Goal: Navigation & Orientation: Find specific page/section

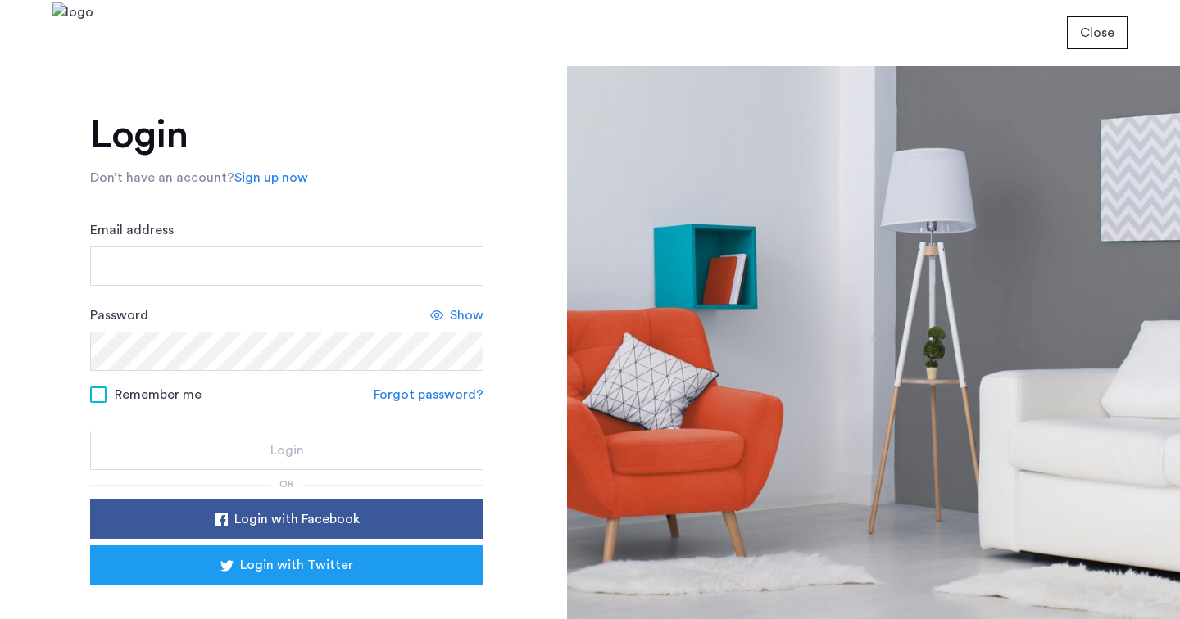
scroll to position [2, 0]
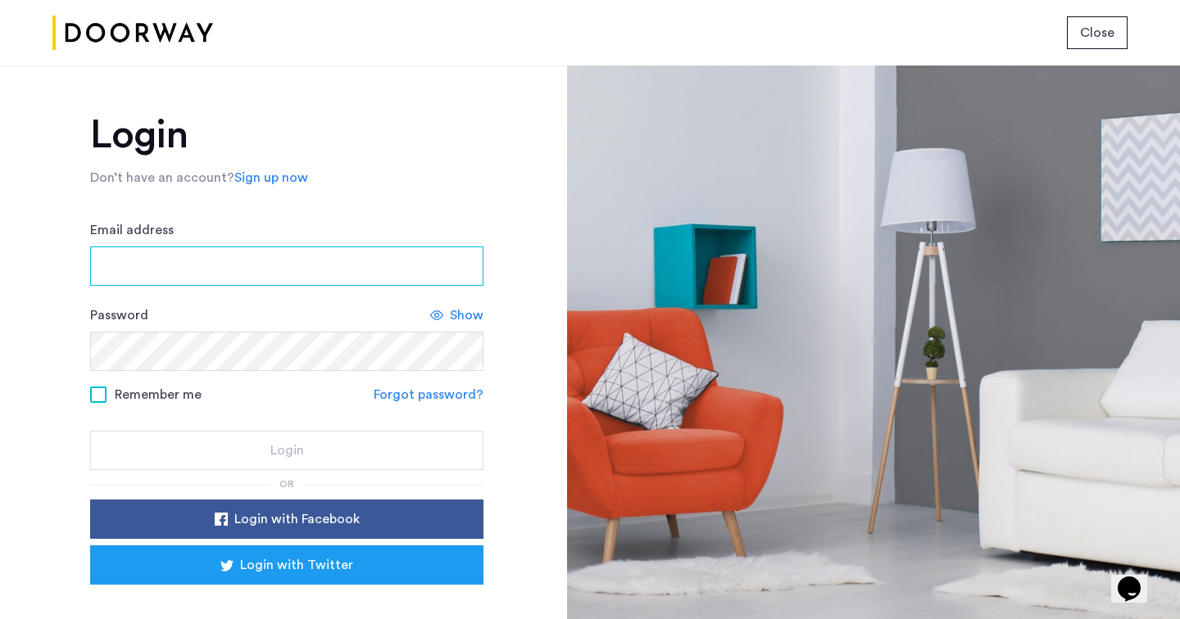
click at [260, 247] on input "Email address" at bounding box center [286, 266] width 393 height 39
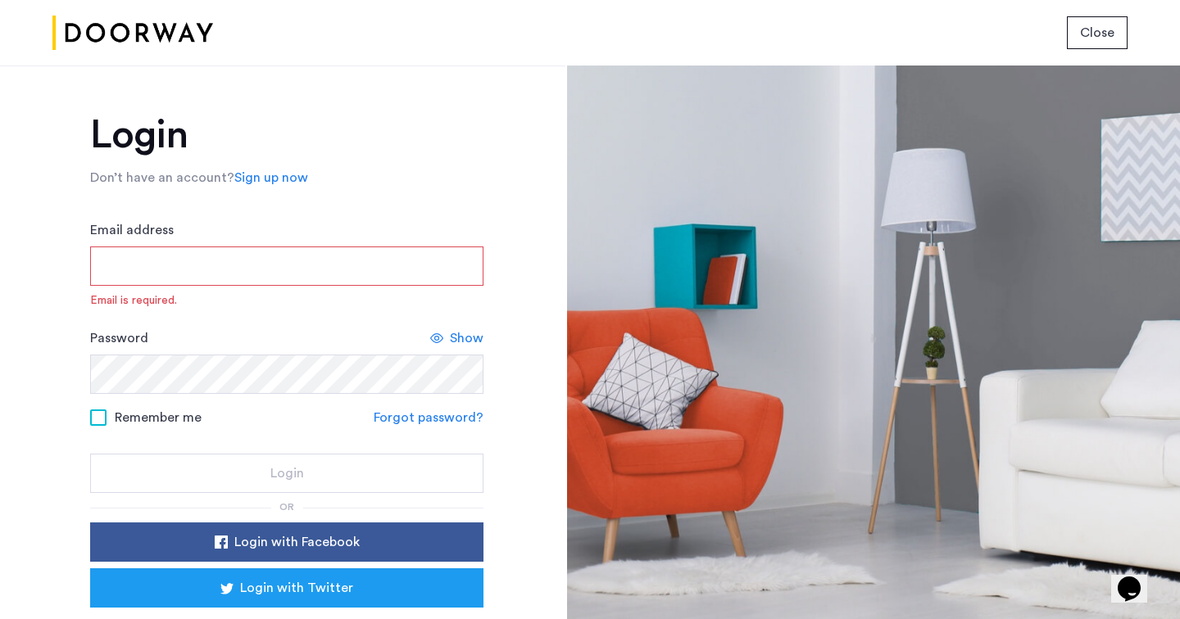
type input "**********"
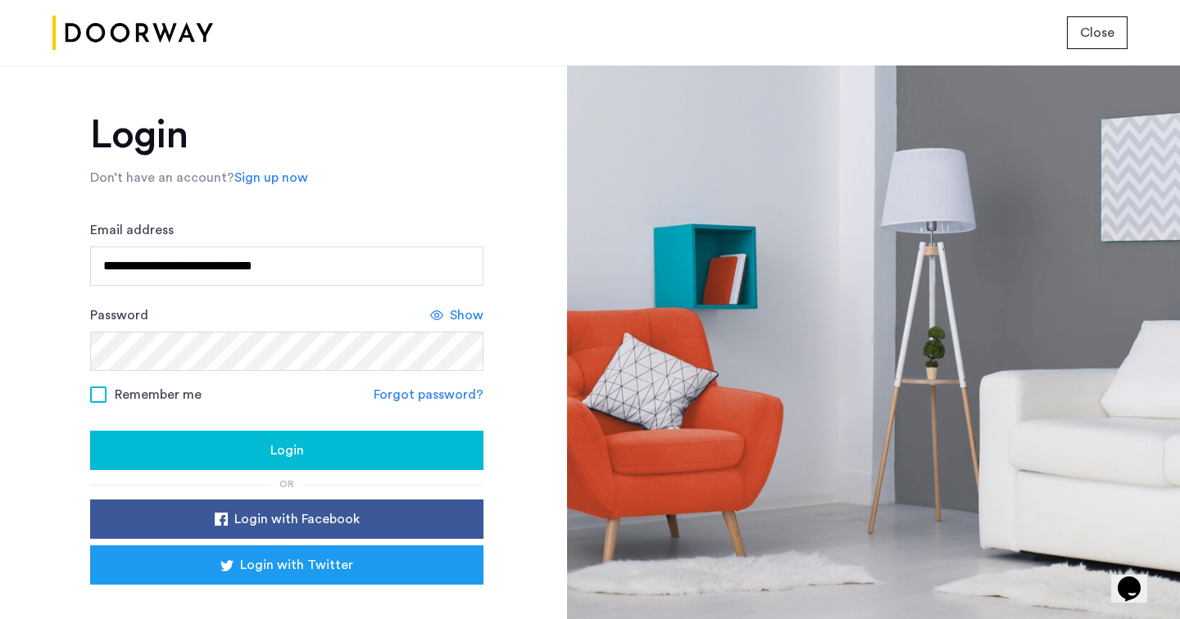
click at [300, 512] on span "Login with Facebook" at bounding box center [296, 519] width 125 height 20
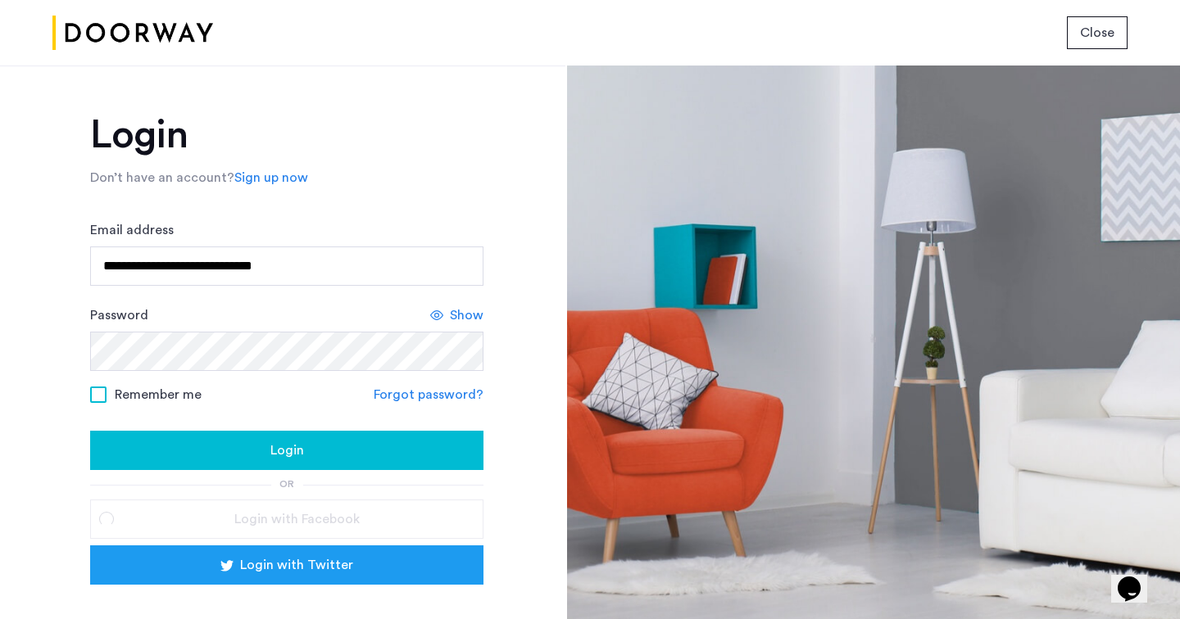
click at [300, 455] on span "Login" at bounding box center [287, 451] width 34 height 20
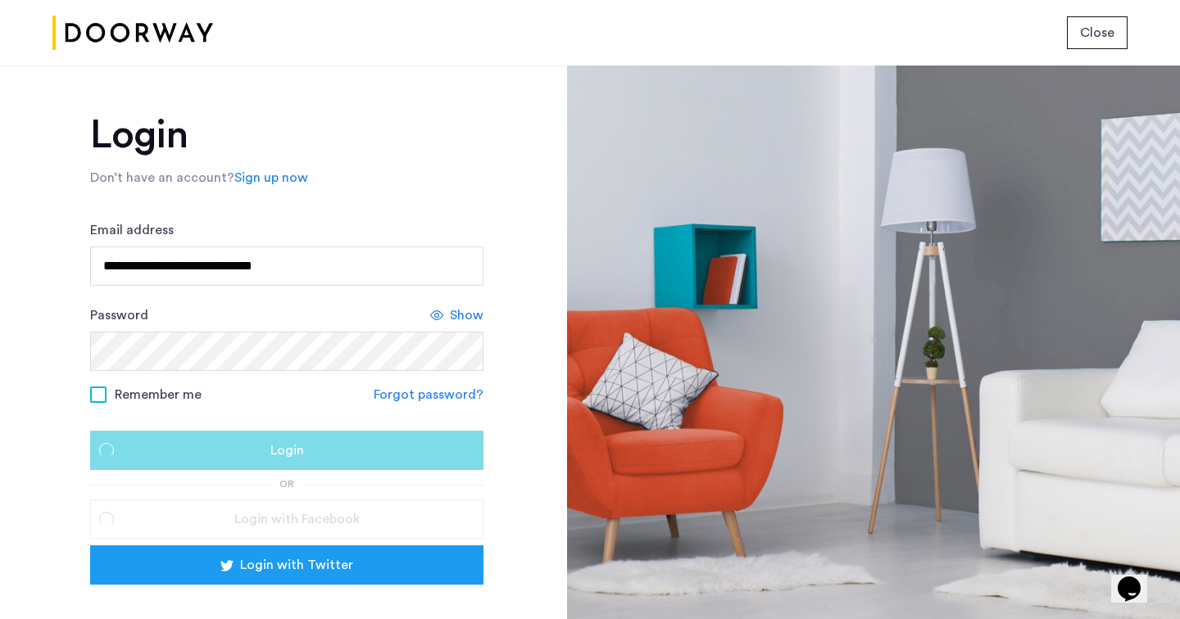
click at [300, 455] on span "Login" at bounding box center [287, 451] width 34 height 20
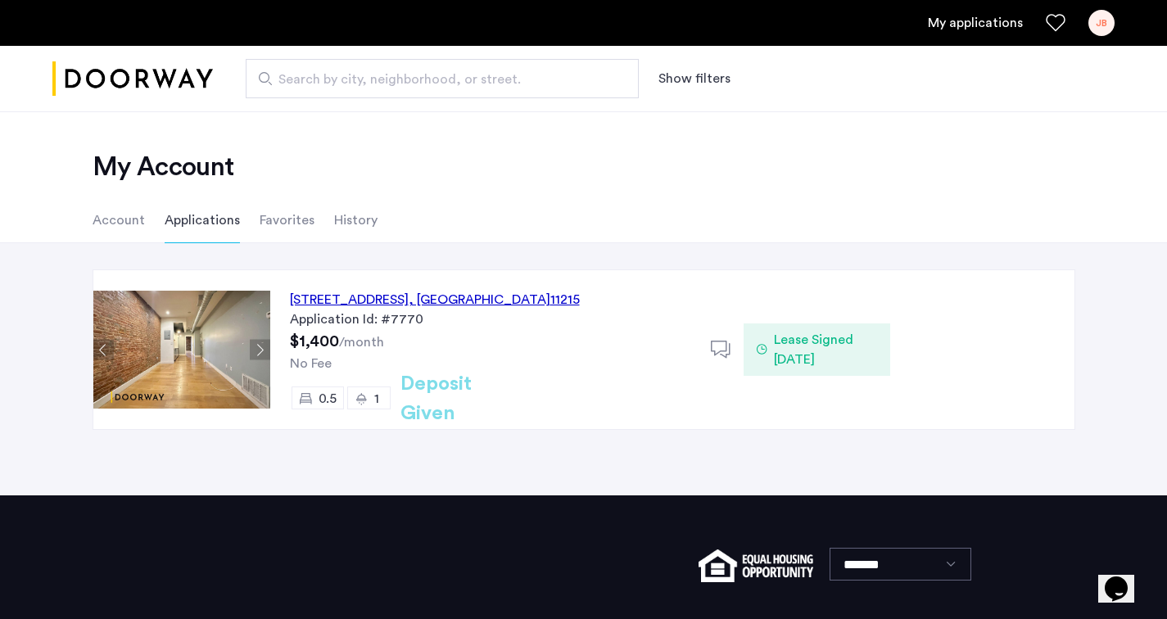
click at [376, 300] on div "578 Union Street, Unit 4ABR, Brooklyn , NY 11215" at bounding box center [435, 300] width 290 height 20
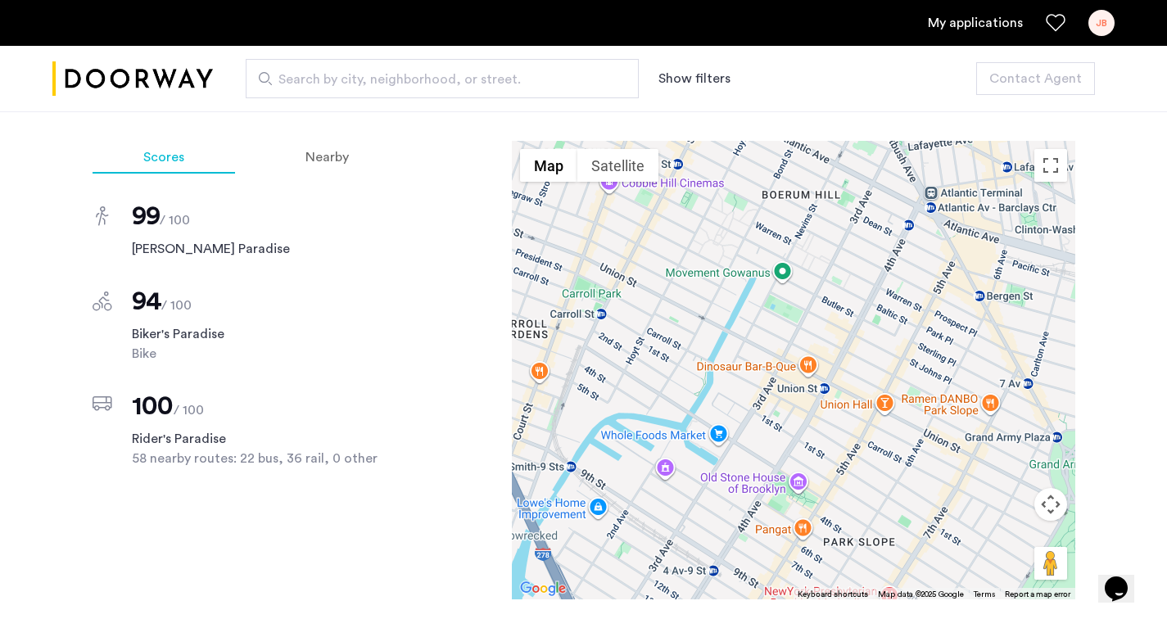
scroll to position [1425, 0]
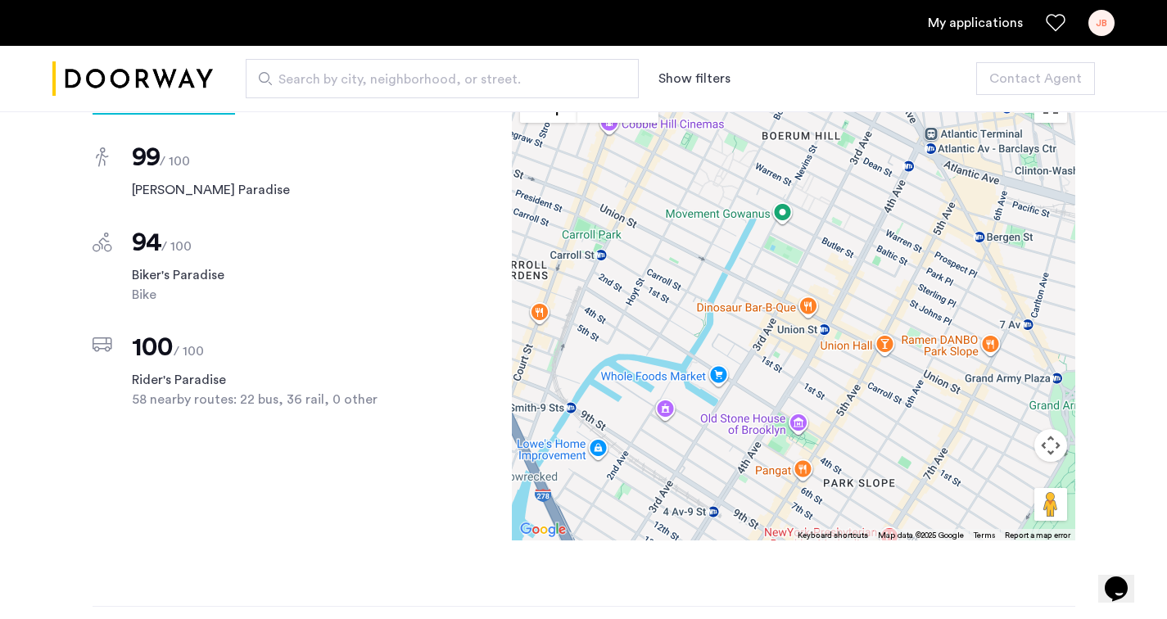
click at [970, 26] on link "My applications" at bounding box center [975, 23] width 95 height 20
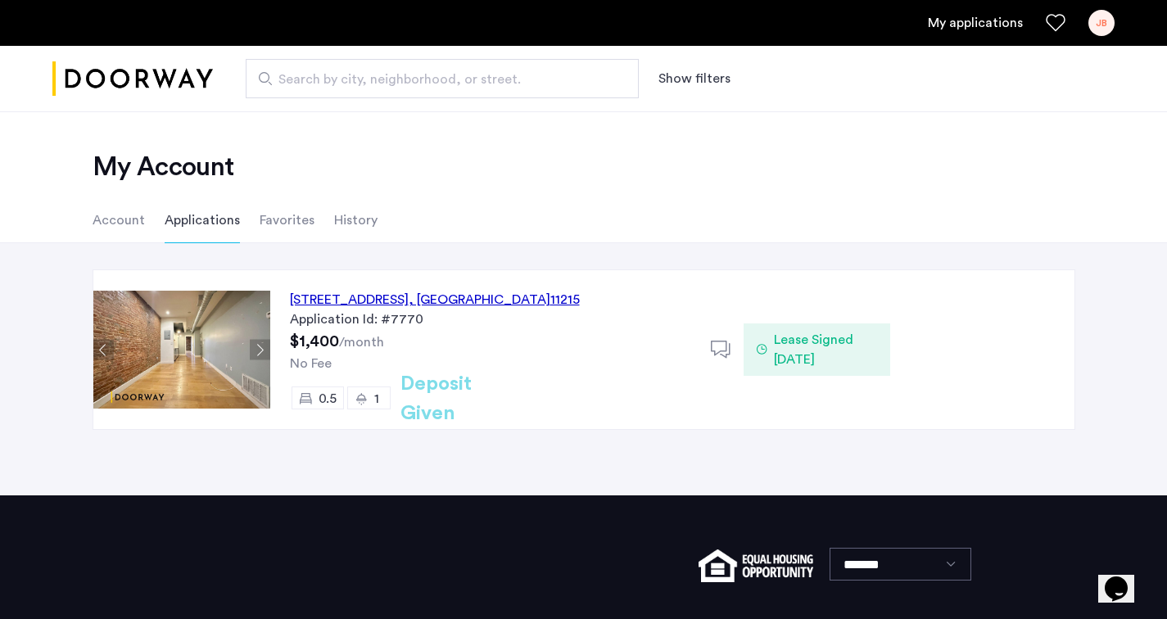
click at [1103, 23] on div "JB" at bounding box center [1102, 23] width 26 height 26
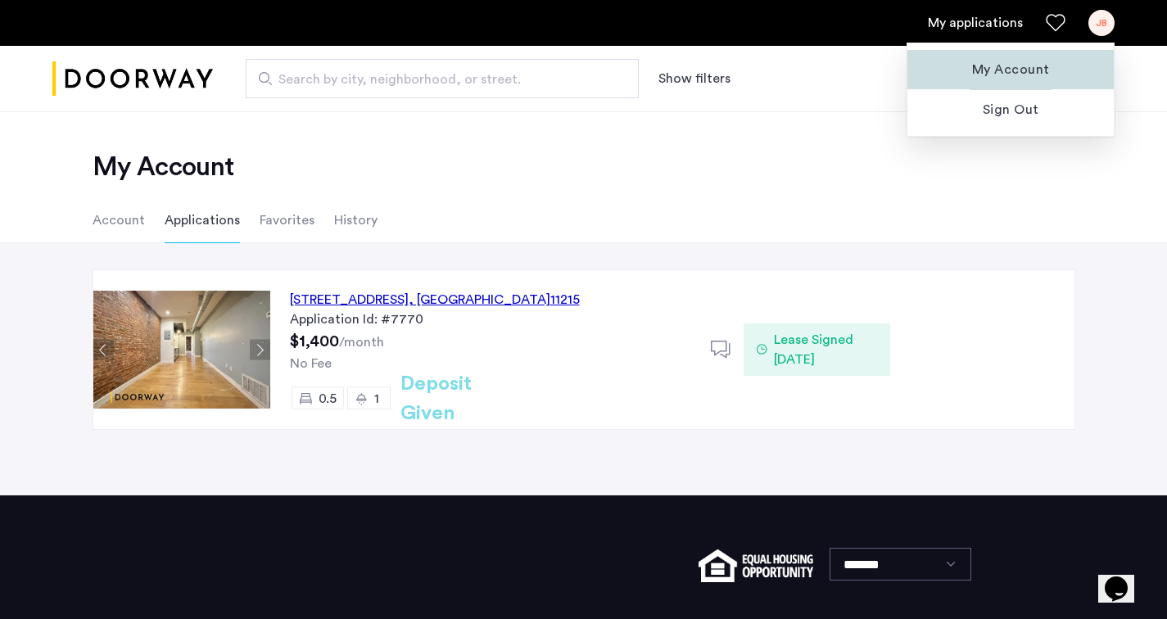
click at [1042, 61] on span "My Account" at bounding box center [1011, 70] width 180 height 20
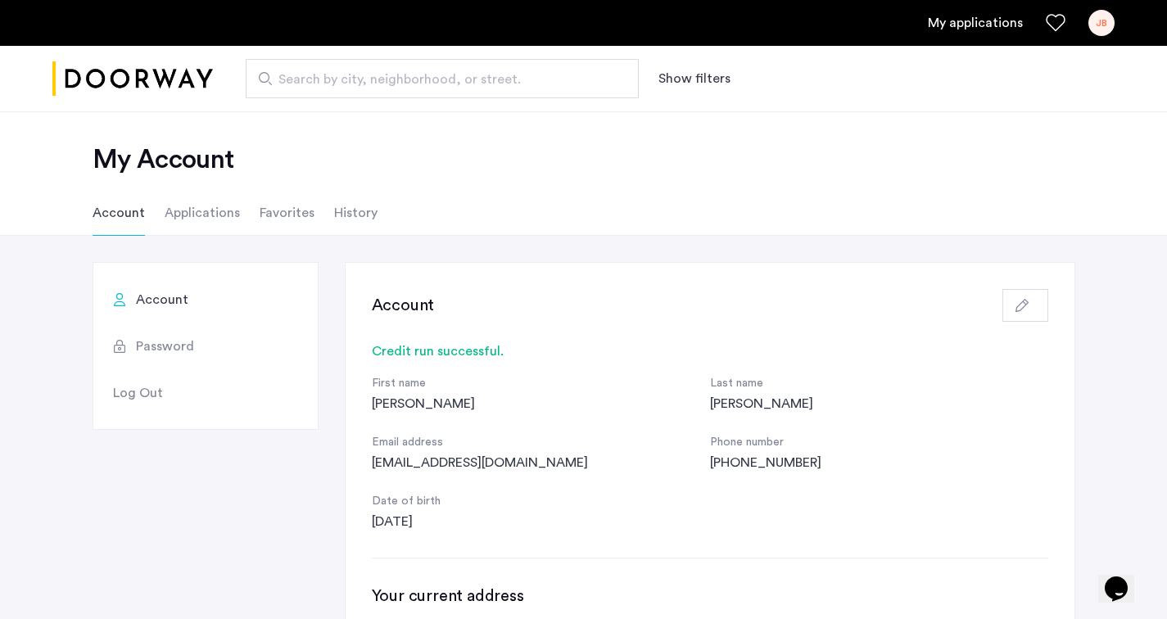
scroll to position [11, 0]
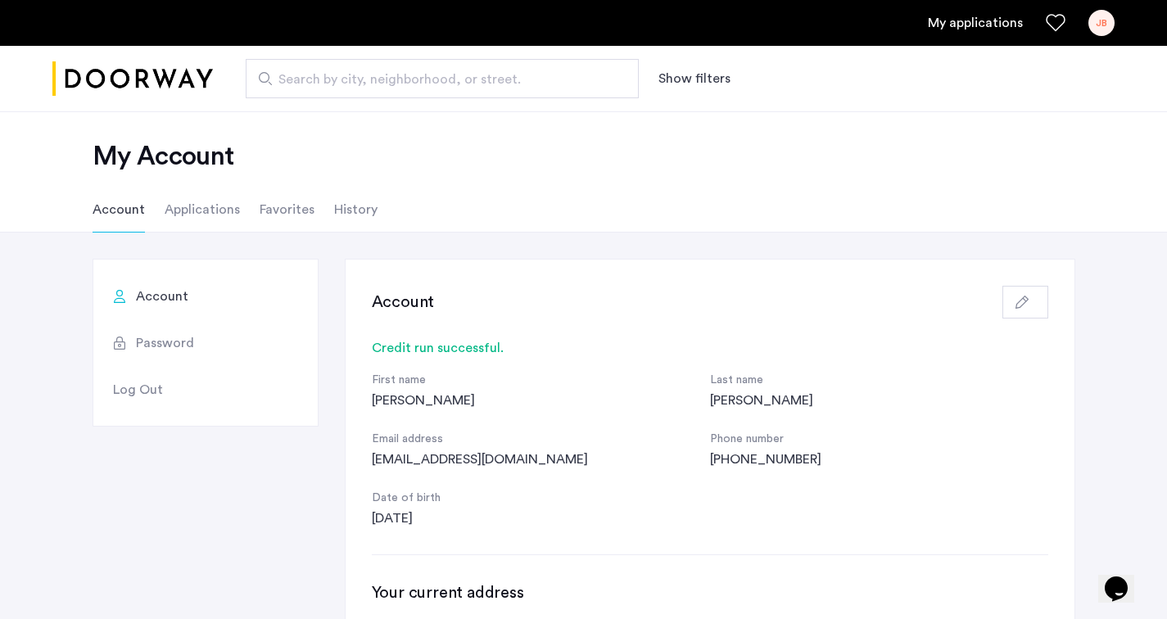
click at [206, 224] on li "Applications" at bounding box center [202, 210] width 75 height 46
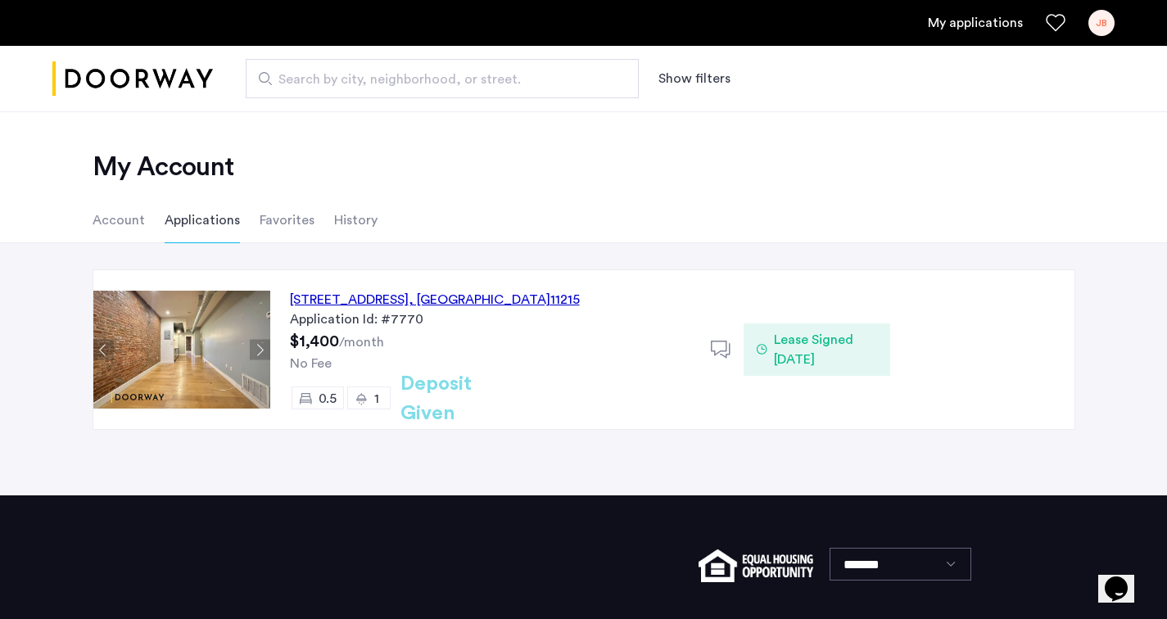
click at [312, 217] on ul "Account Applications Favorites History" at bounding box center [584, 220] width 1032 height 46
click at [287, 227] on li "Favorites" at bounding box center [287, 220] width 55 height 46
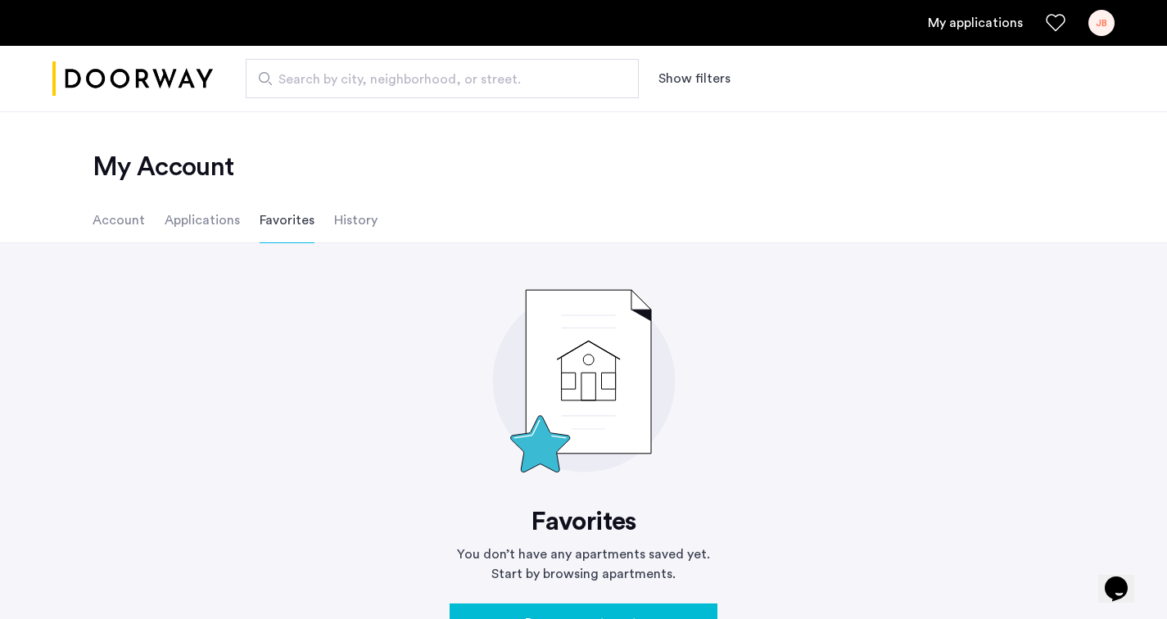
click at [350, 224] on li "History" at bounding box center [355, 220] width 43 height 46
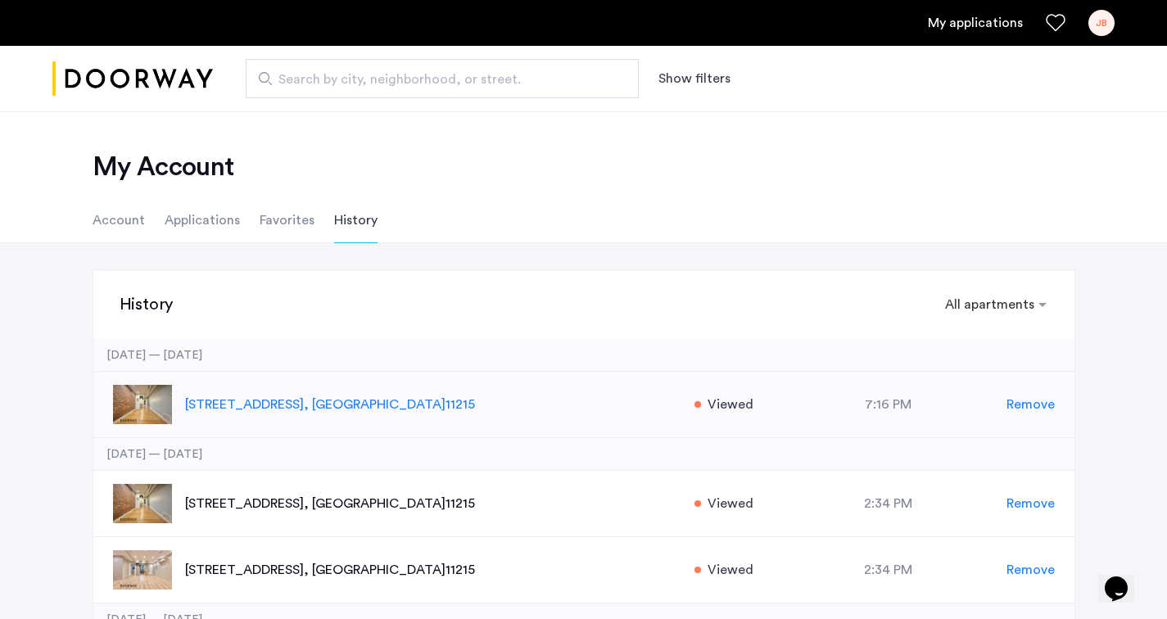
click at [365, 391] on div "578 Union Street, Unit 4ABR, Brooklyn , NY 11215 Viewed at 7:16 PM Remove" at bounding box center [583, 405] width 981 height 66
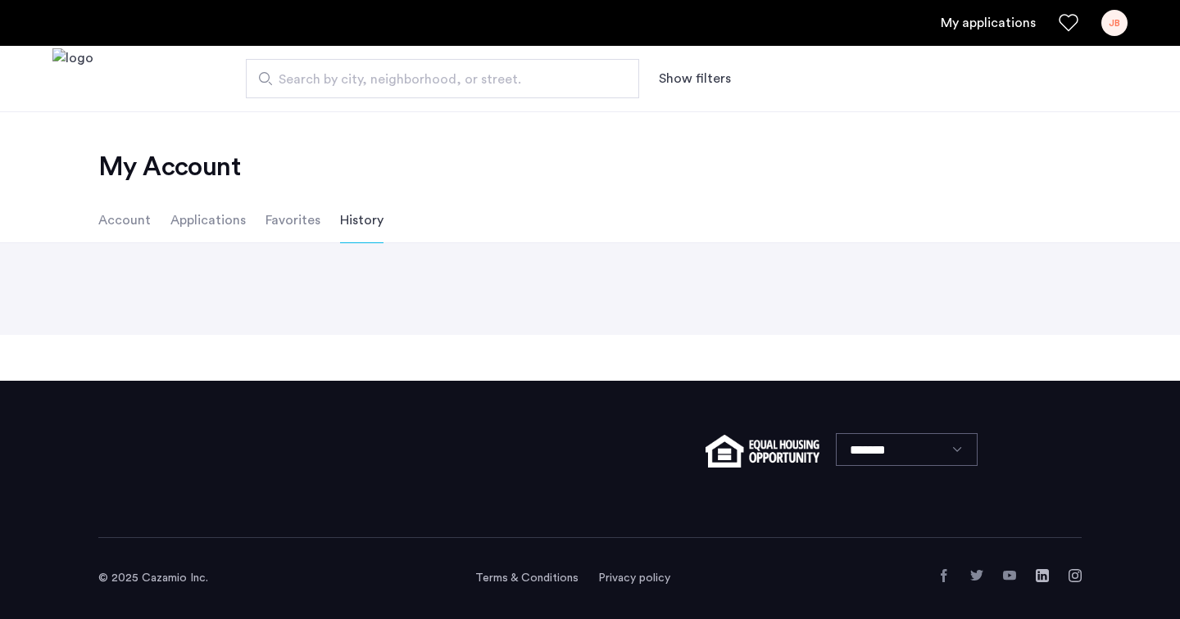
click at [274, 215] on li "Favorites" at bounding box center [292, 220] width 55 height 46
click at [125, 220] on li "Account" at bounding box center [124, 220] width 52 height 46
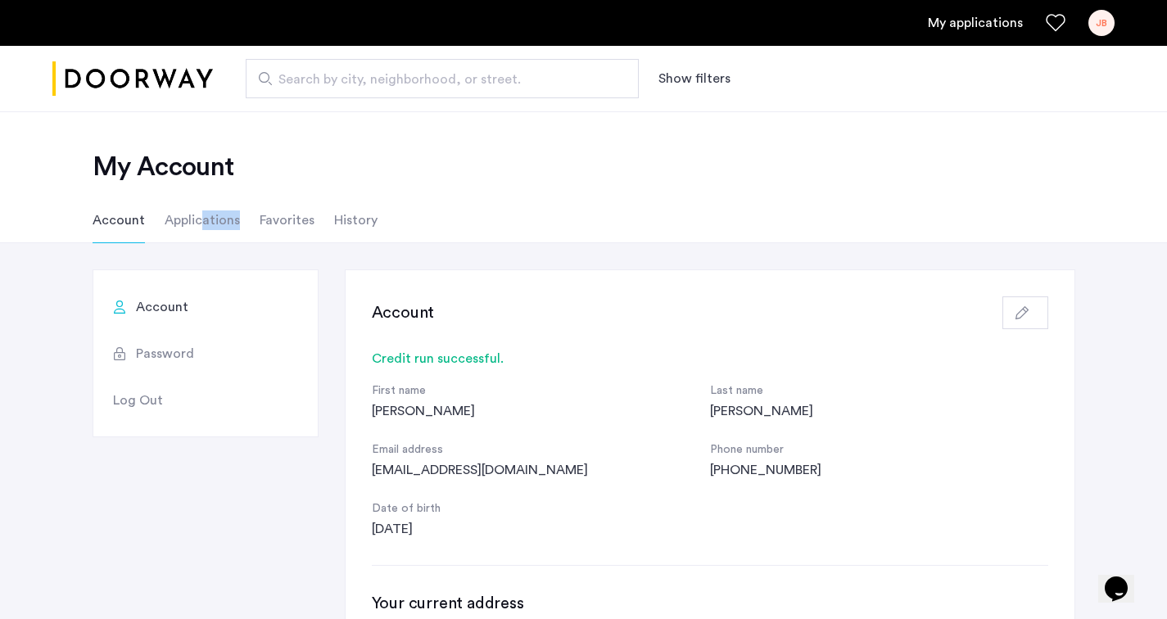
click at [198, 229] on li "Applications" at bounding box center [202, 220] width 75 height 46
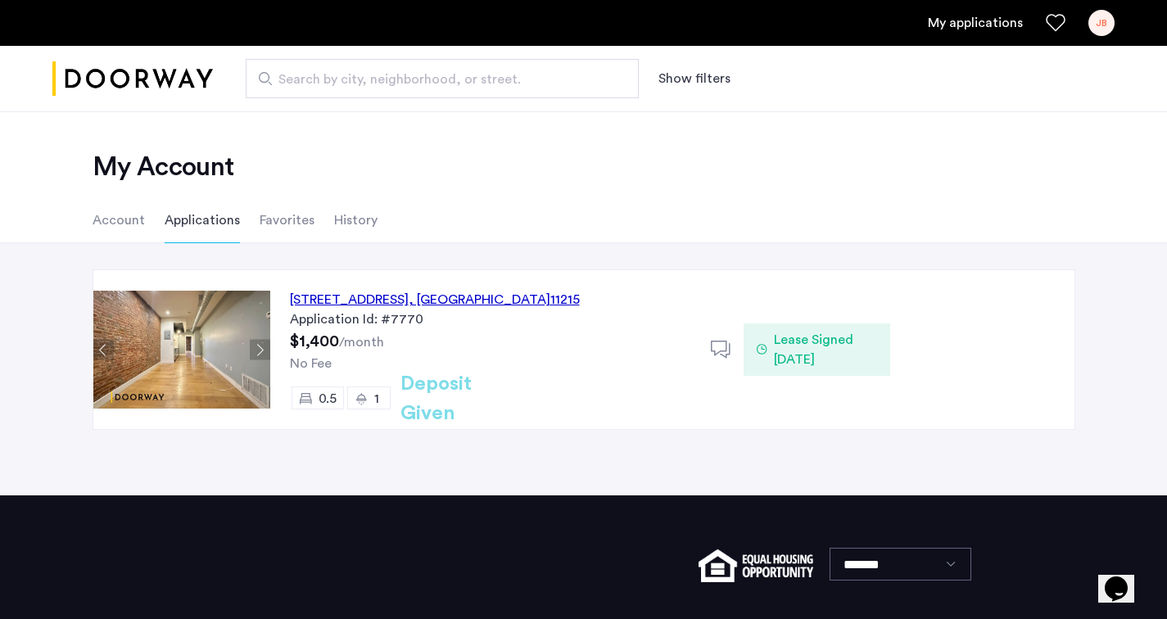
click at [428, 310] on div "Application Id: #7770" at bounding box center [490, 320] width 401 height 20
click at [432, 289] on div "[STREET_ADDRESS] Application Id: #7770 $1,400 /month No Fee 0.5 1 Deposit Given" at bounding box center [490, 349] width 441 height 159
click at [284, 220] on li "Favorites" at bounding box center [287, 220] width 55 height 46
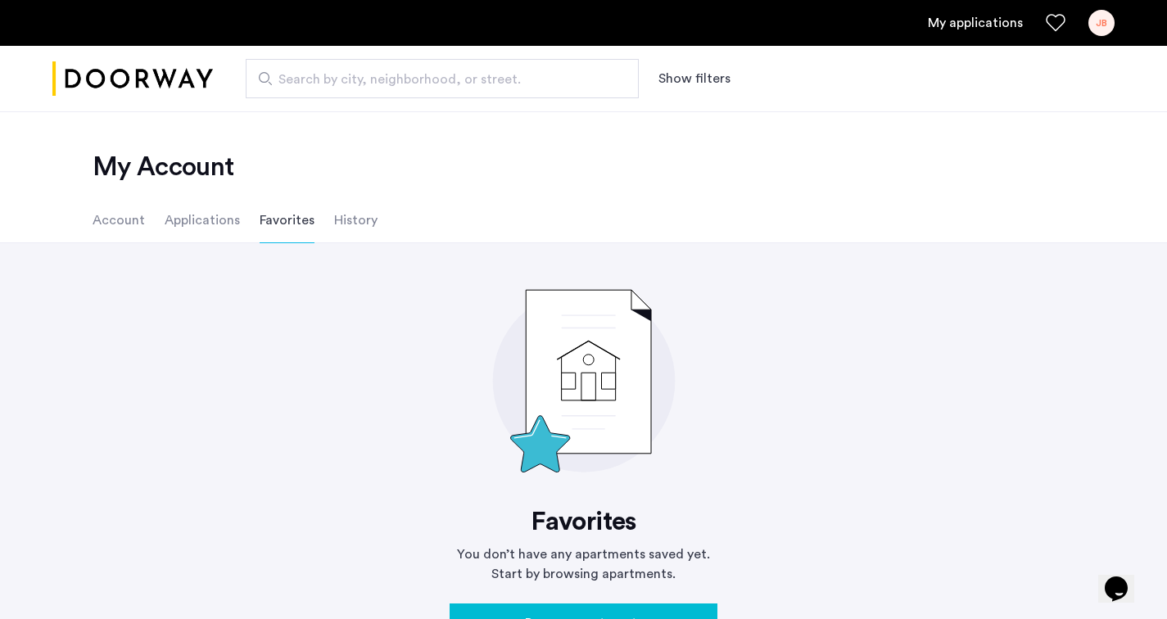
click at [365, 218] on li "History" at bounding box center [355, 220] width 43 height 46
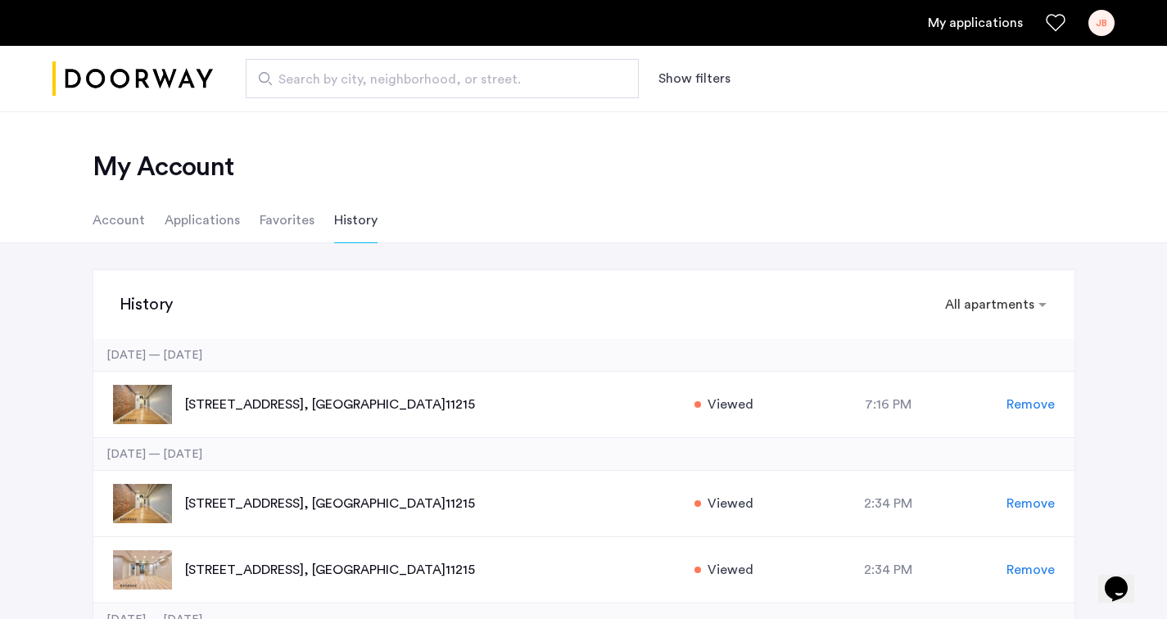
click at [161, 72] on img "Cazamio logo" at bounding box center [132, 78] width 161 height 61
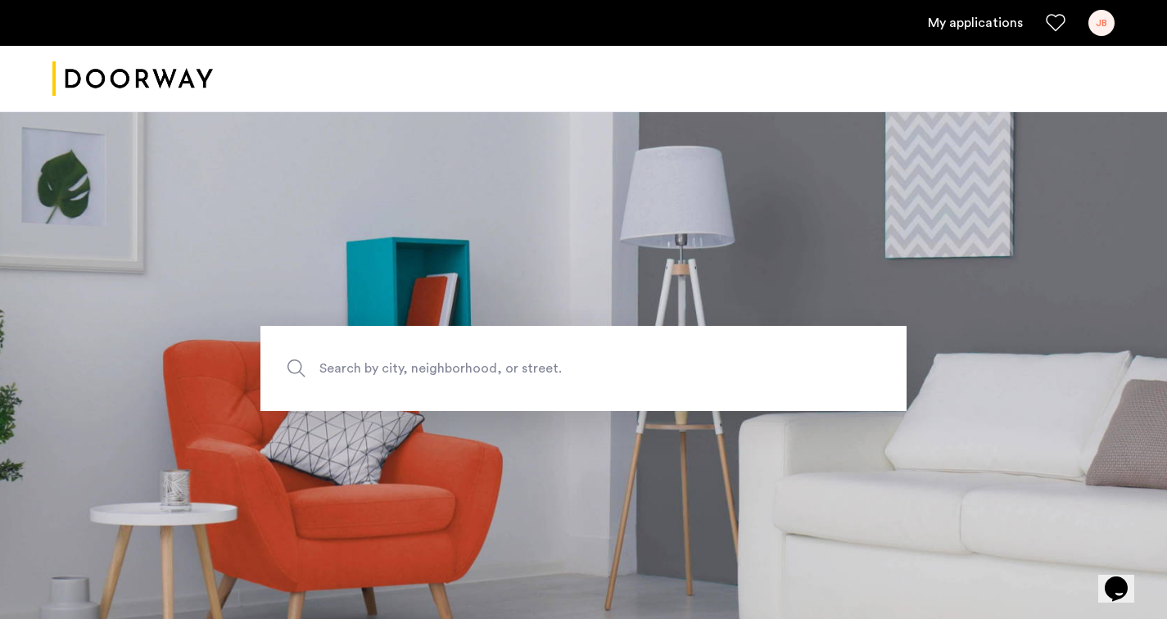
click at [1008, 28] on link "My applications" at bounding box center [975, 23] width 95 height 20
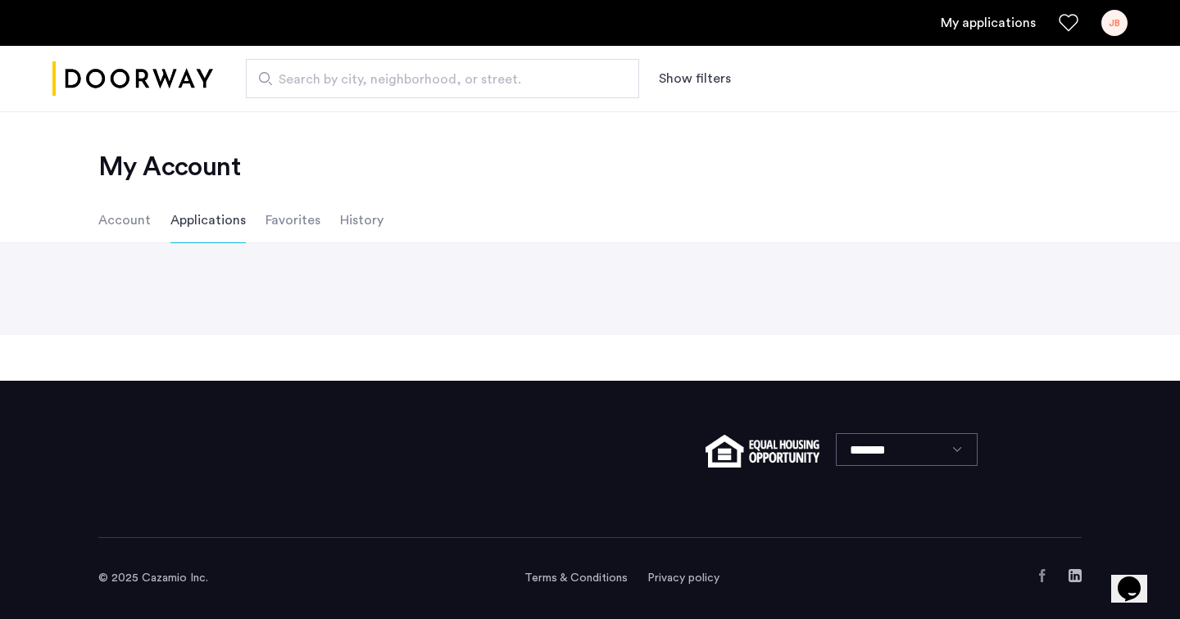
click at [1107, 36] on div "My applications JB" at bounding box center [590, 23] width 1180 height 46
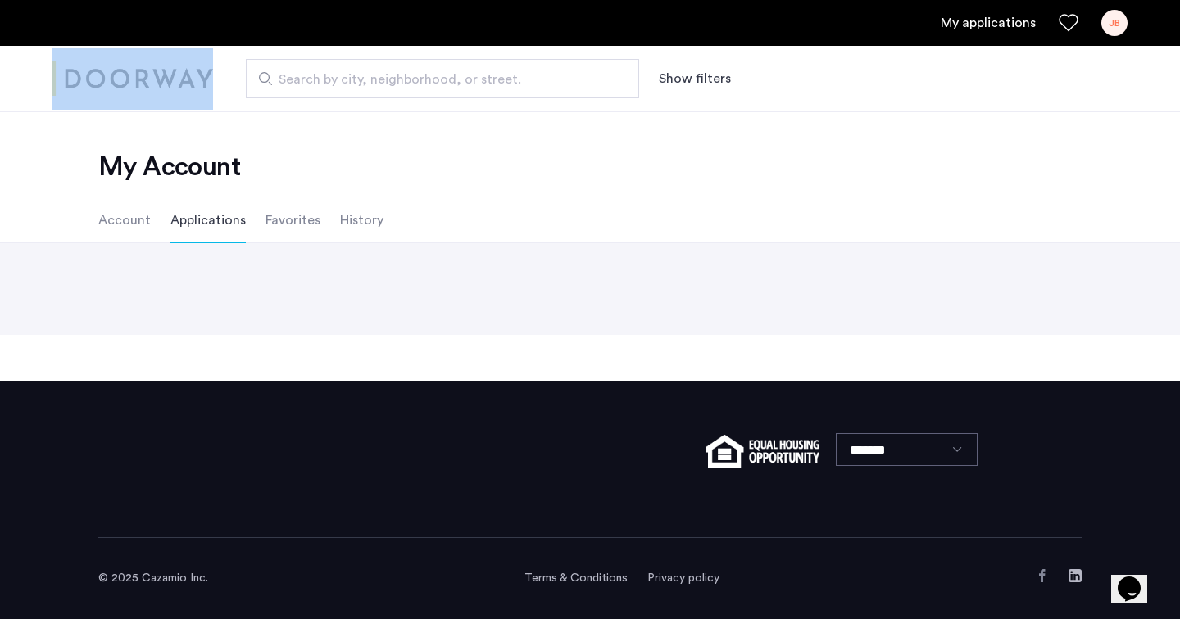
click at [1107, 36] on div "My applications JB" at bounding box center [590, 23] width 1180 height 46
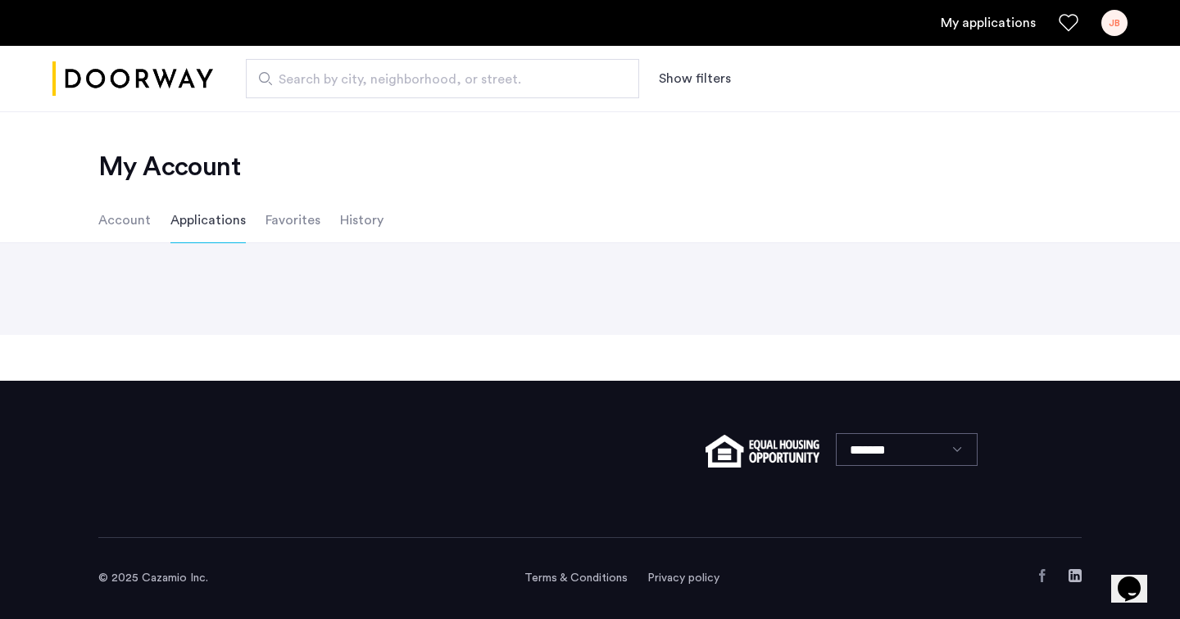
click at [1119, 16] on div "JB" at bounding box center [1114, 23] width 26 height 26
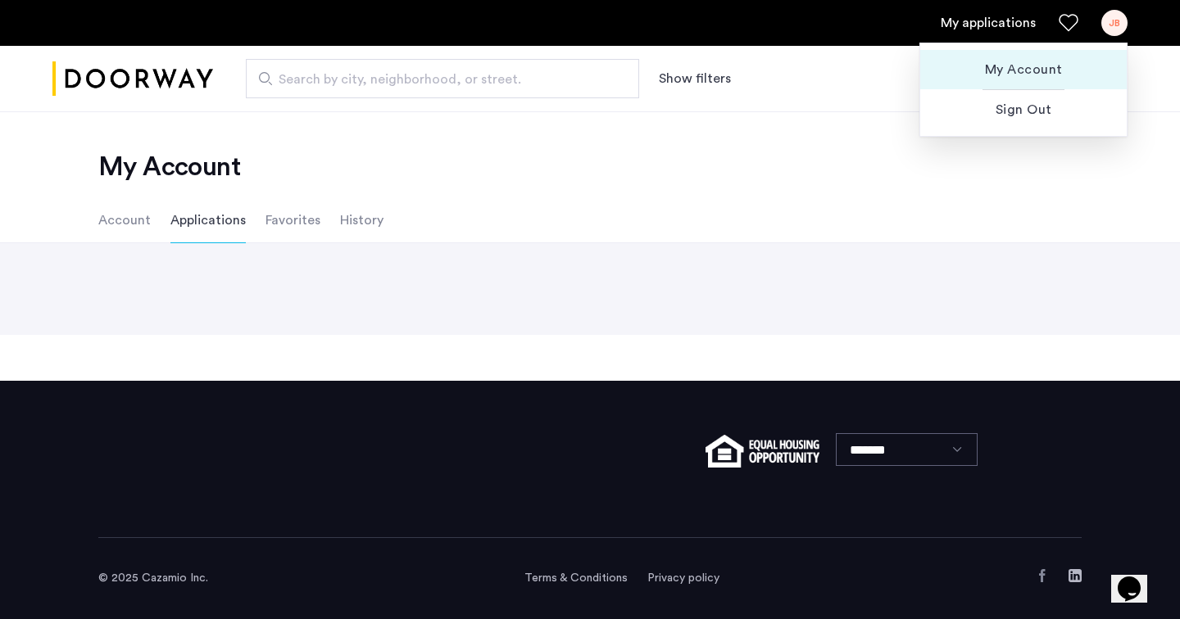
click at [1034, 72] on span "My Account" at bounding box center [1023, 70] width 180 height 20
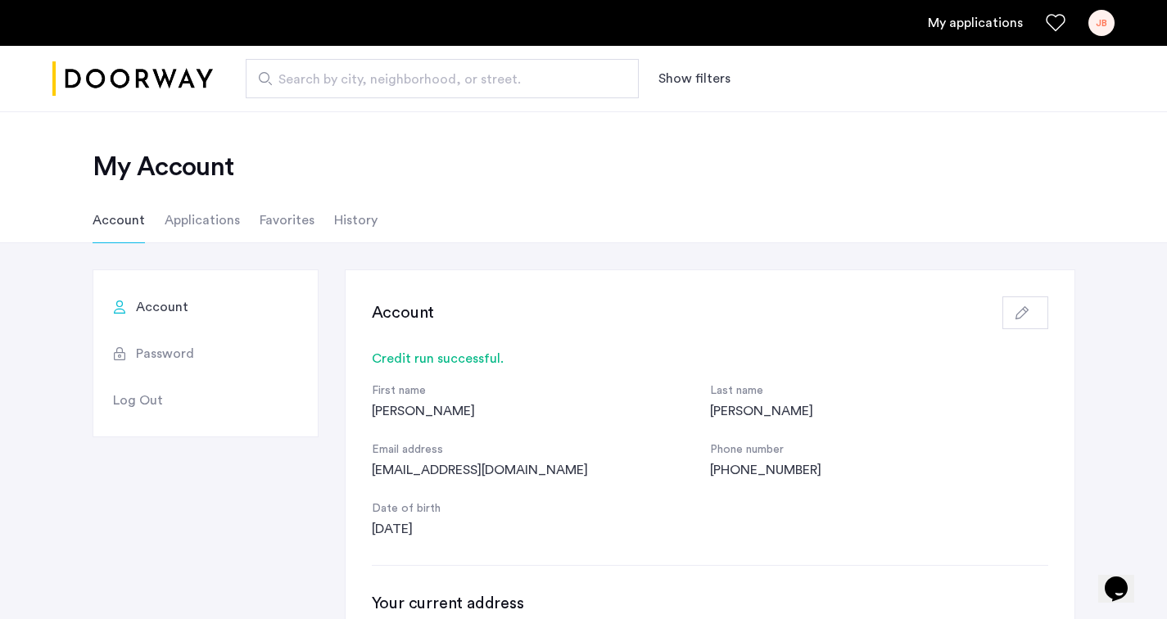
click at [209, 238] on li "Applications" at bounding box center [202, 220] width 75 height 46
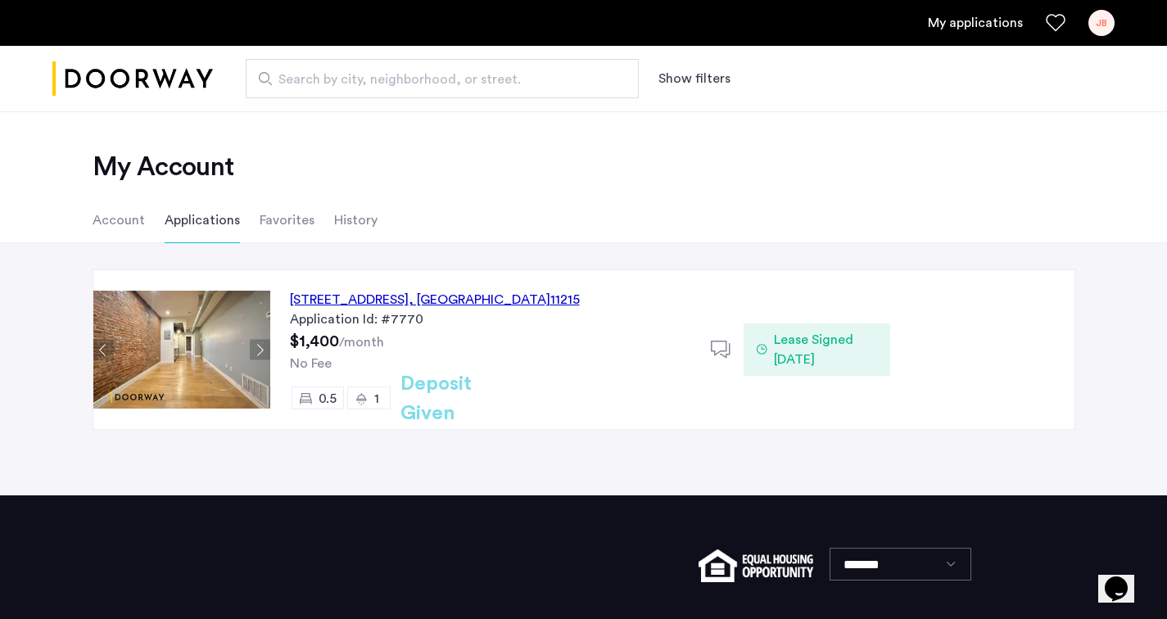
click at [319, 66] on input "Search by city, neighborhood, or street." at bounding box center [442, 78] width 393 height 39
click at [141, 68] on img "Cazamio logo" at bounding box center [132, 78] width 161 height 61
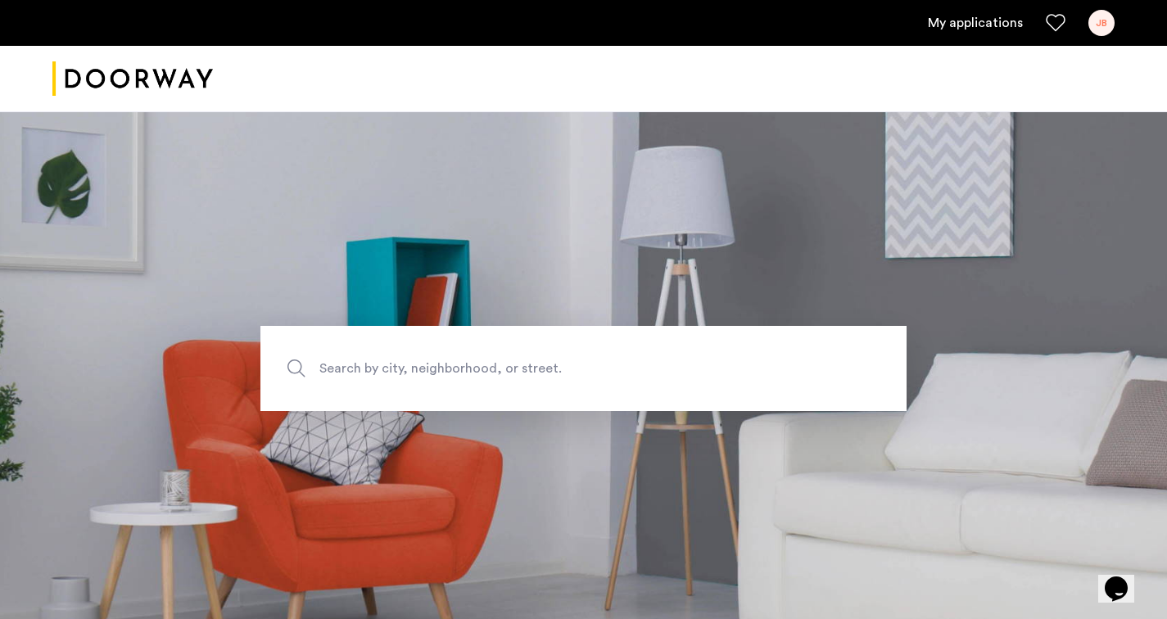
click at [977, 23] on link "My applications" at bounding box center [975, 23] width 95 height 20
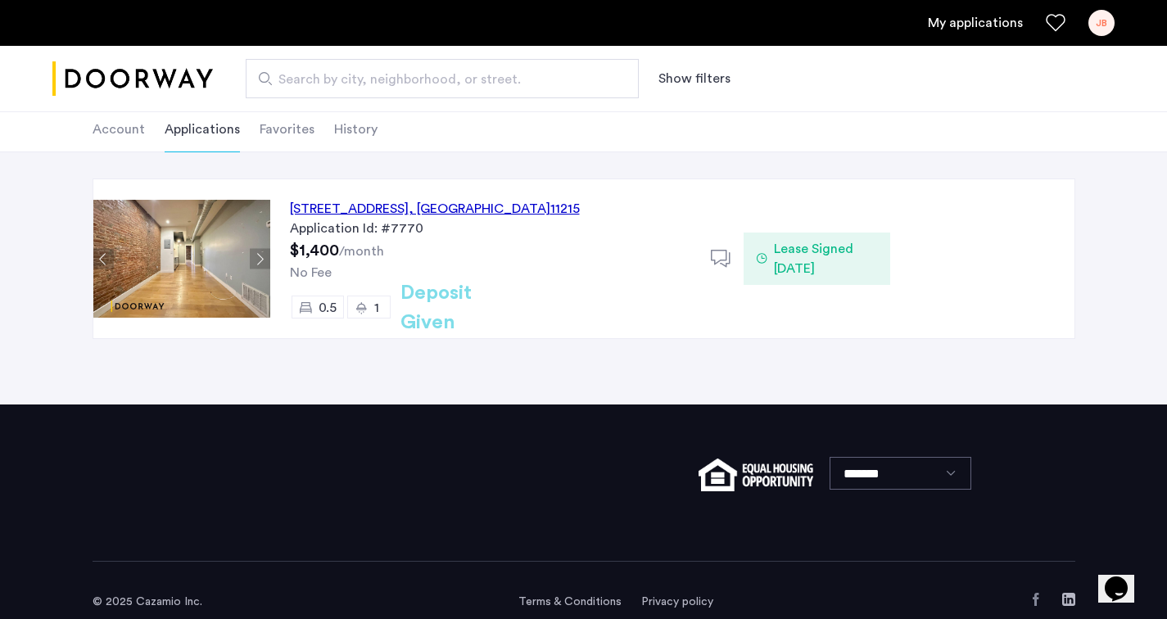
scroll to position [106, 0]
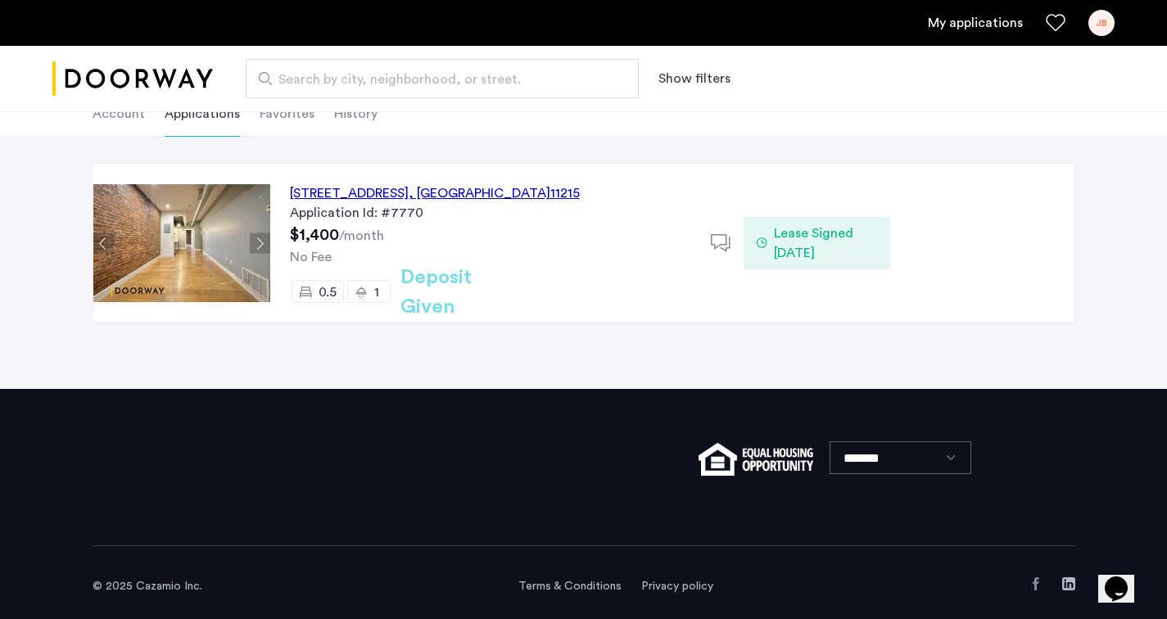
click at [182, 57] on img "Cazamio logo" at bounding box center [132, 78] width 161 height 61
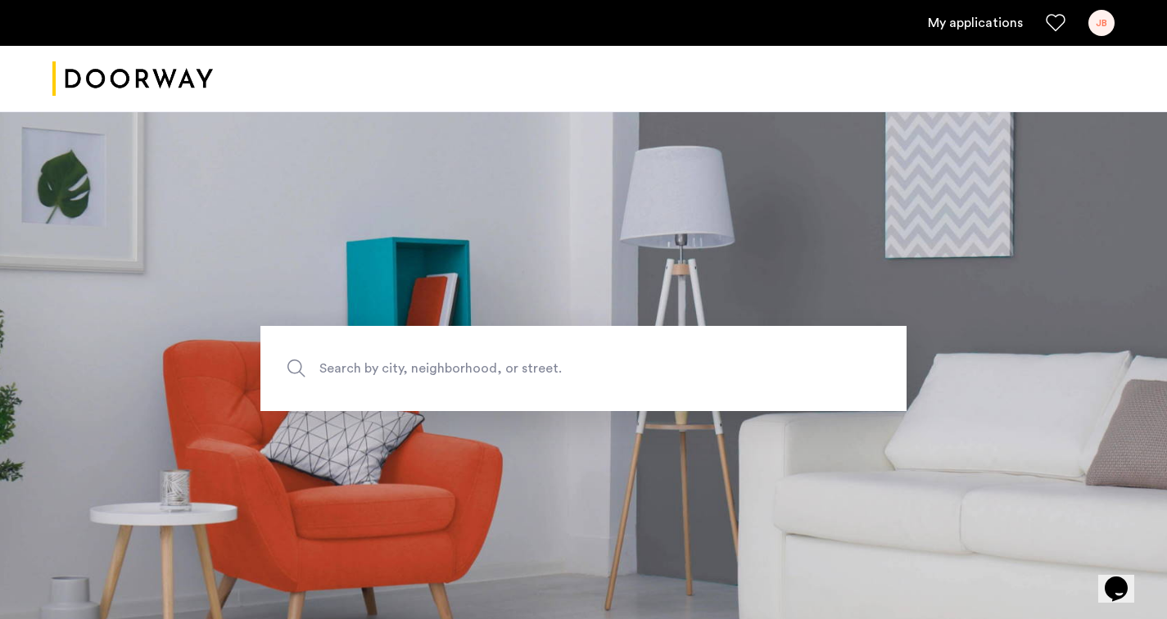
click at [972, 26] on link "My applications" at bounding box center [975, 23] width 95 height 20
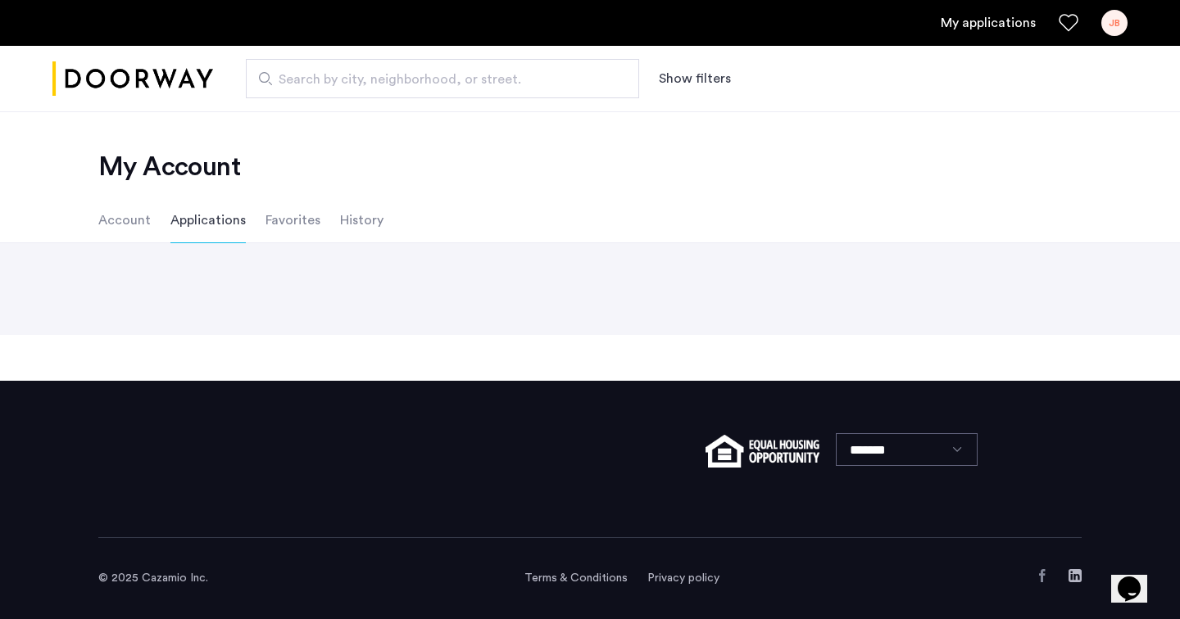
click at [1123, 10] on link "JB" at bounding box center [1114, 23] width 26 height 26
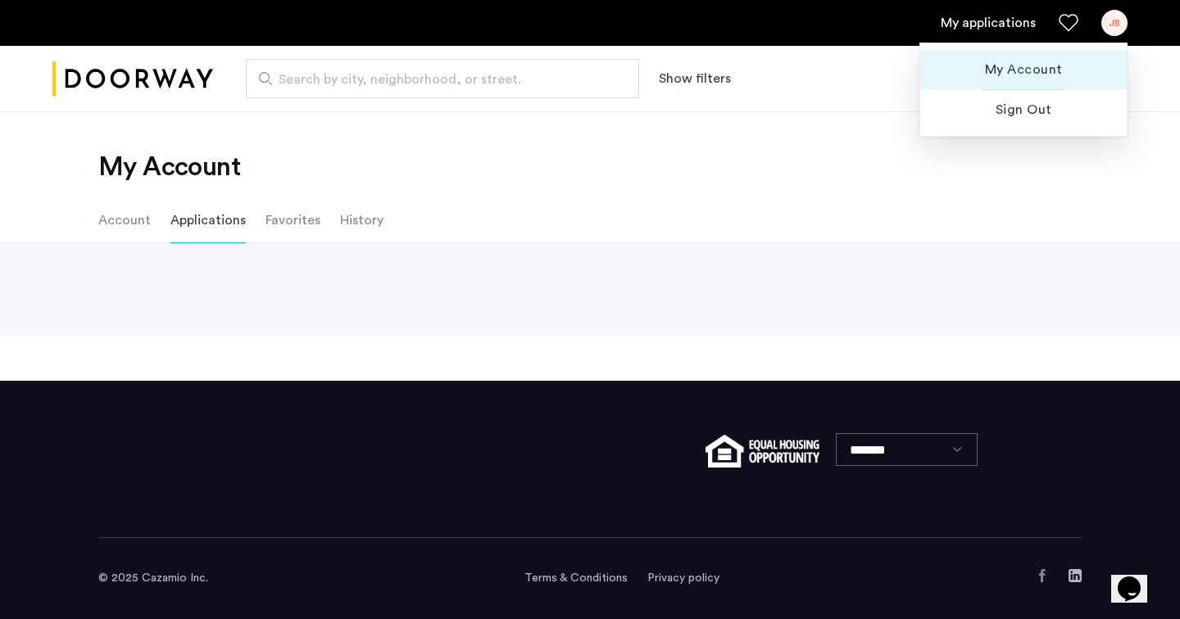
click at [999, 77] on span "My Account" at bounding box center [1023, 70] width 180 height 20
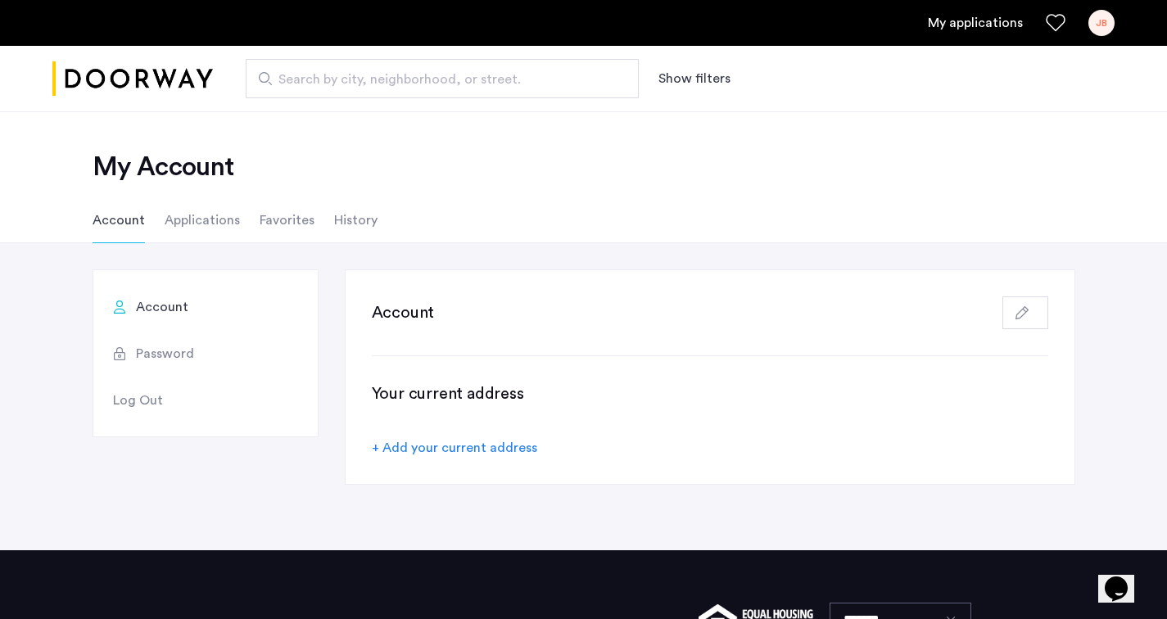
click at [223, 95] on div "Search by city, neighborhood, or street. Show filters" at bounding box center [664, 78] width 902 height 39
click at [194, 94] on img "Cazamio logo" at bounding box center [132, 78] width 161 height 61
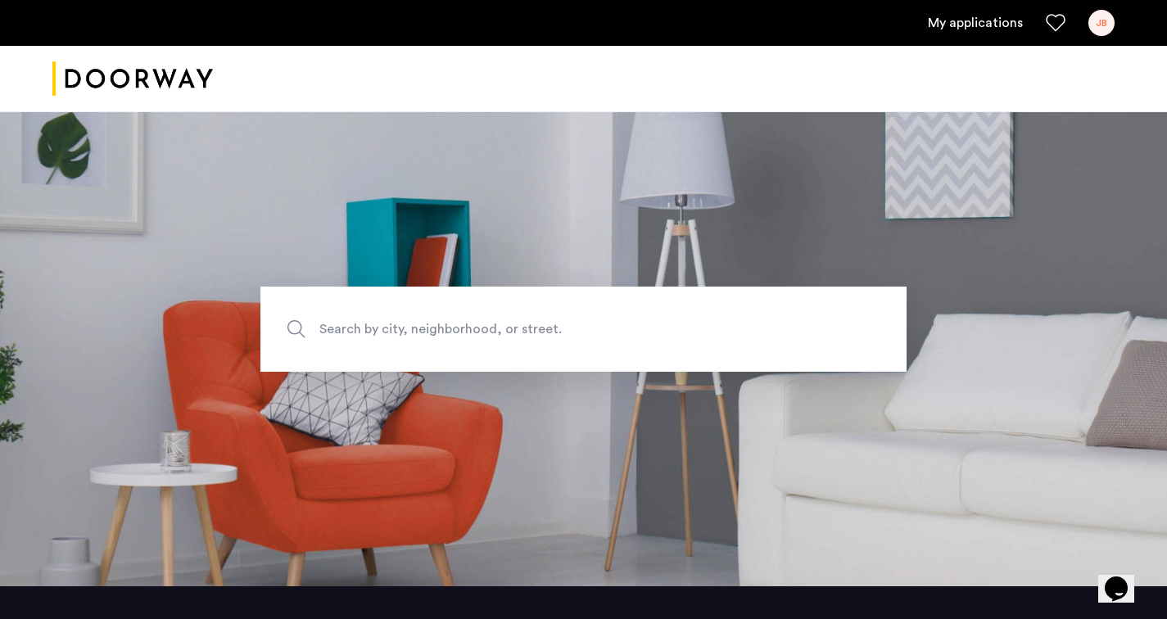
scroll to position [38, 0]
